Goal: Task Accomplishment & Management: Manage account settings

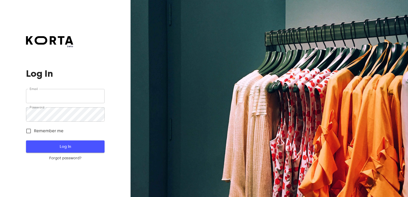
type input "[EMAIL_ADDRESS][DOMAIN_NAME]"
click at [61, 147] on span "Log In" at bounding box center [65, 146] width 62 height 7
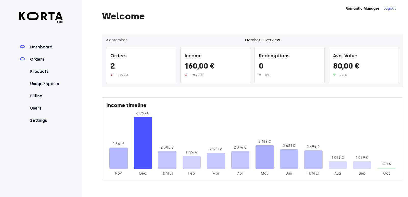
click at [40, 58] on link "Orders" at bounding box center [46, 59] width 34 height 6
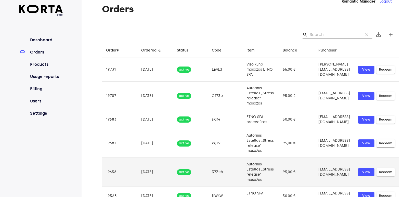
scroll to position [149, 0]
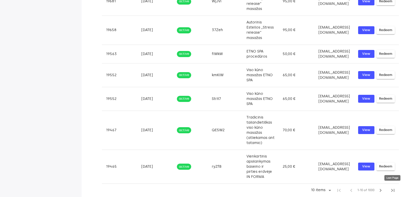
click at [393, 190] on span "last_page" at bounding box center [393, 190] width 6 height 6
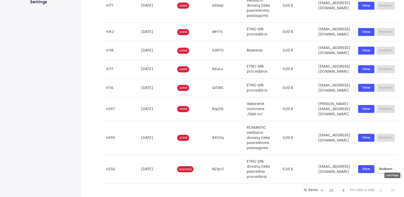
scroll to position [116, 0]
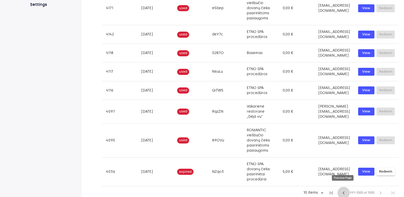
click at [344, 190] on span "chevron_left" at bounding box center [343, 193] width 6 height 6
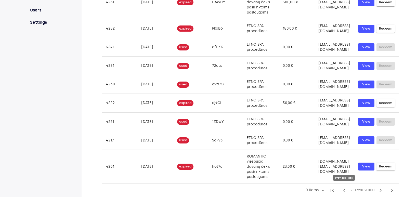
scroll to position [98, 0]
click at [332, 191] on span "first_page" at bounding box center [332, 190] width 6 height 6
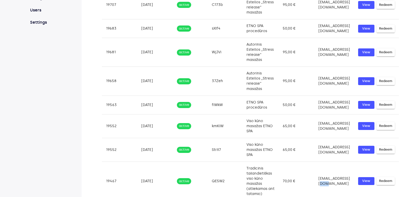
click at [332, 191] on td "[EMAIL_ADDRESS][DOMAIN_NAME]" at bounding box center [334, 181] width 40 height 39
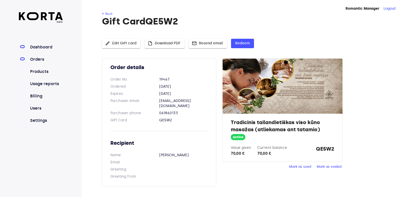
click at [43, 45] on link "Dashboard" at bounding box center [46, 47] width 34 height 6
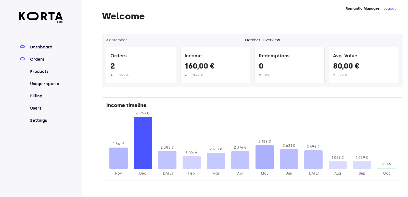
click at [40, 60] on link "Orders" at bounding box center [46, 59] width 34 height 6
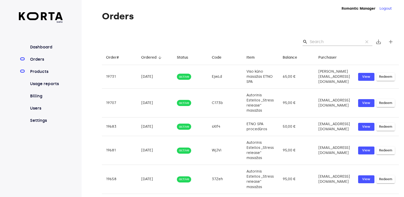
click at [38, 72] on link "Products" at bounding box center [46, 72] width 34 height 6
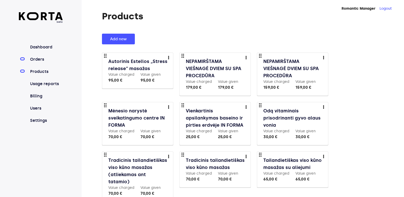
click at [44, 61] on link "Orders" at bounding box center [46, 59] width 34 height 6
